Goal: Task Accomplishment & Management: Complete application form

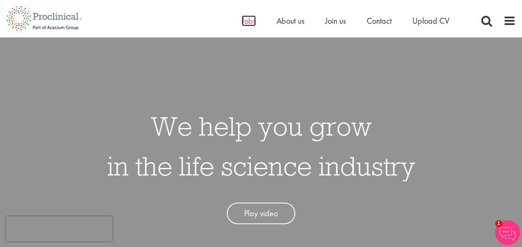
click at [249, 21] on span "Jobs" at bounding box center [249, 20] width 14 height 11
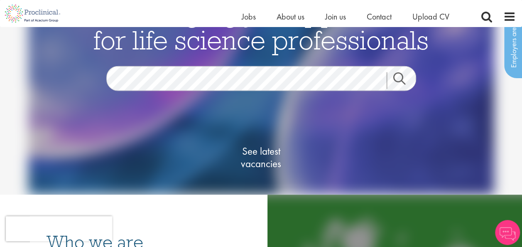
scroll to position [29, 0]
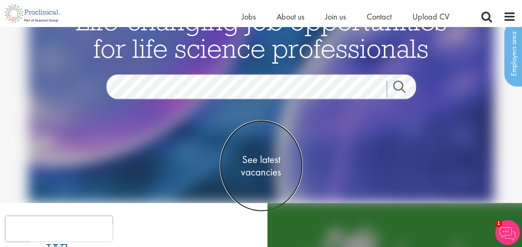
click at [267, 166] on span "See latest vacancies" at bounding box center [261, 165] width 83 height 25
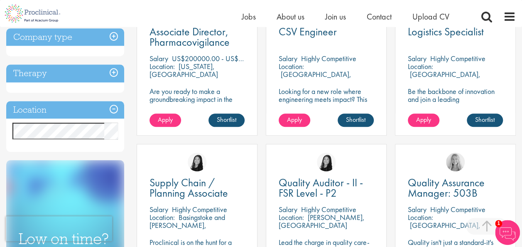
scroll to position [344, 0]
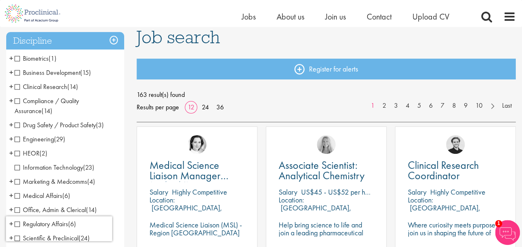
scroll to position [76, 0]
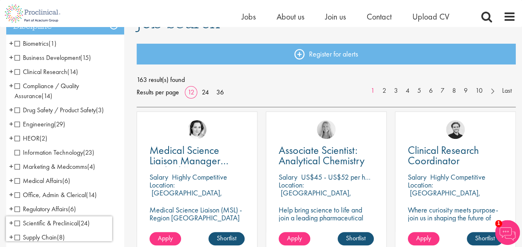
click at [18, 57] on span "Business Development" at bounding box center [48, 57] width 66 height 9
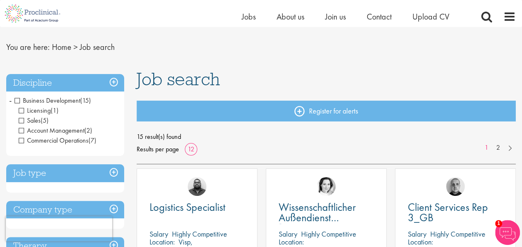
scroll to position [8, 0]
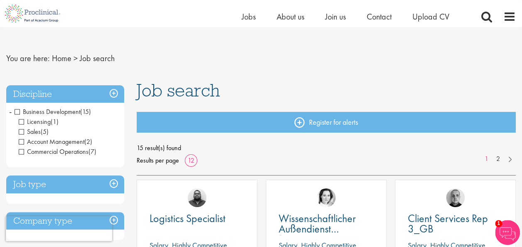
click at [113, 92] on h3 "Discipline" at bounding box center [65, 94] width 118 height 18
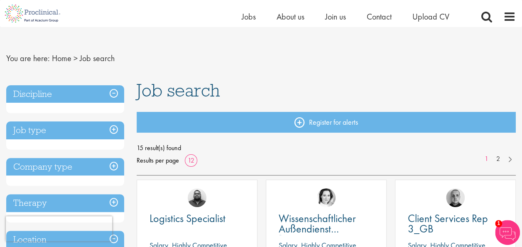
click at [113, 92] on h3 "Discipline" at bounding box center [65, 94] width 118 height 18
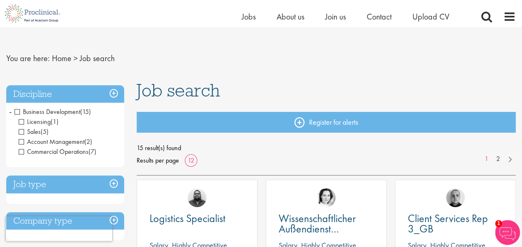
click at [10, 112] on span "-" at bounding box center [10, 111] width 2 height 12
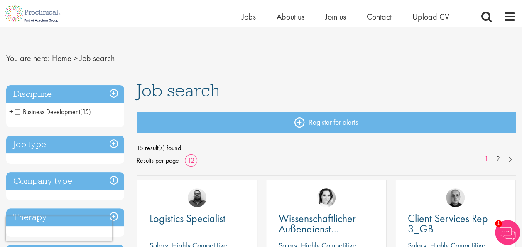
click at [10, 112] on span "+" at bounding box center [11, 111] width 4 height 12
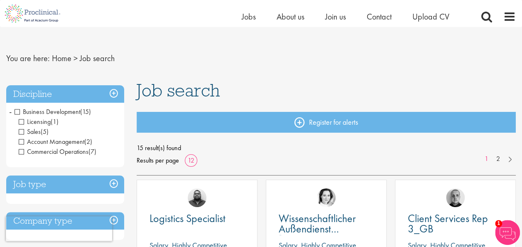
click at [16, 111] on span "Business Development" at bounding box center [48, 111] width 66 height 9
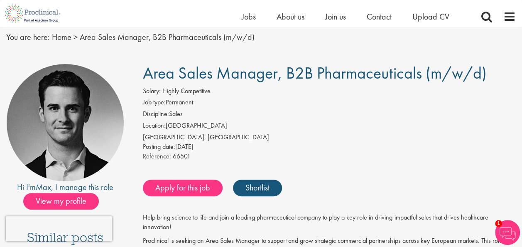
scroll to position [30, 0]
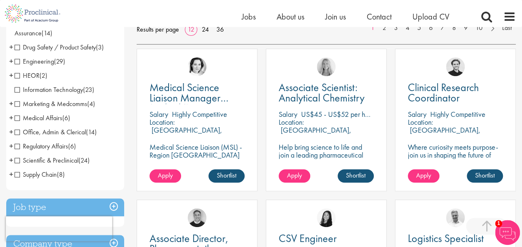
scroll to position [139, 0]
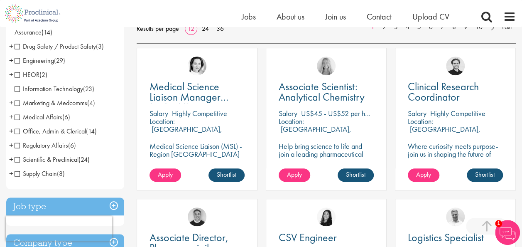
click at [18, 175] on span "Supply Chain" at bounding box center [36, 173] width 42 height 9
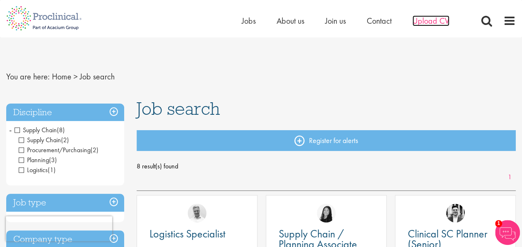
click at [440, 20] on span "Upload CV" at bounding box center [430, 20] width 37 height 11
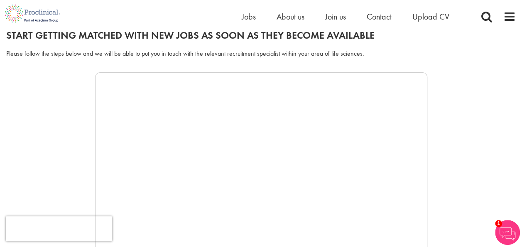
scroll to position [101, 0]
